Goal: Find specific page/section: Find specific page/section

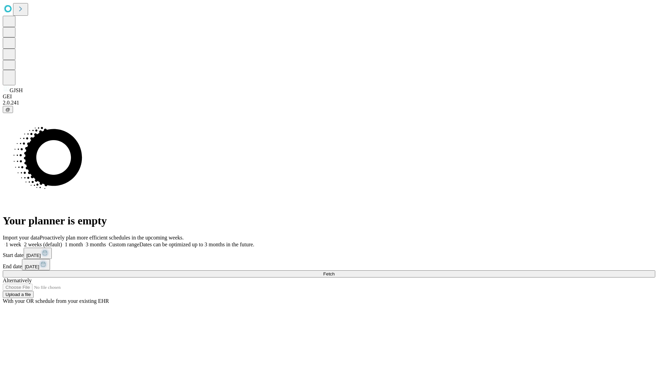
click at [334, 271] on span "Fetch" at bounding box center [328, 273] width 11 height 5
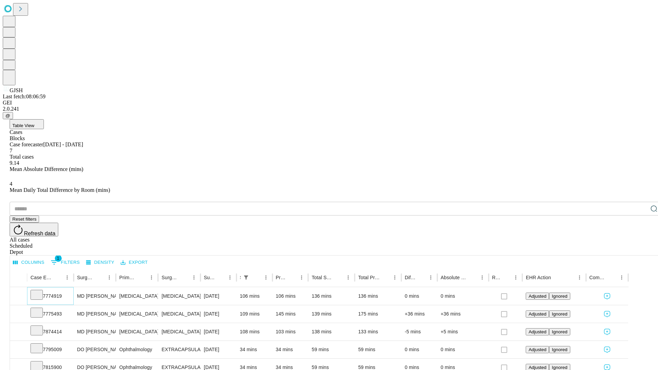
click at [40, 291] on icon at bounding box center [36, 294] width 7 height 7
